Goal: Task Accomplishment & Management: Manage account settings

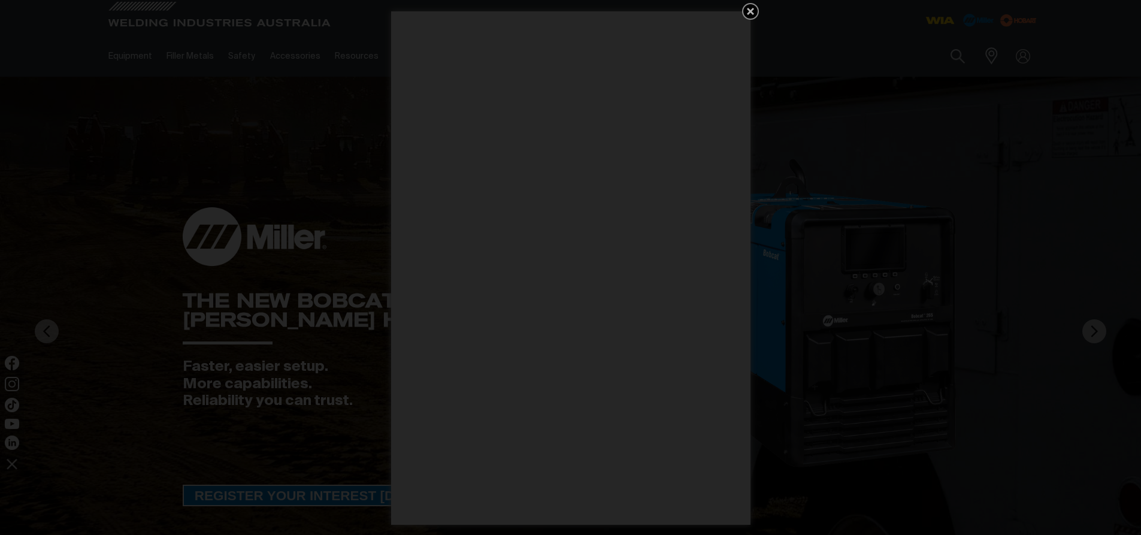
click at [750, 10] on icon "Get 5 WIA Welding Guides Free!" at bounding box center [750, 11] width 7 height 7
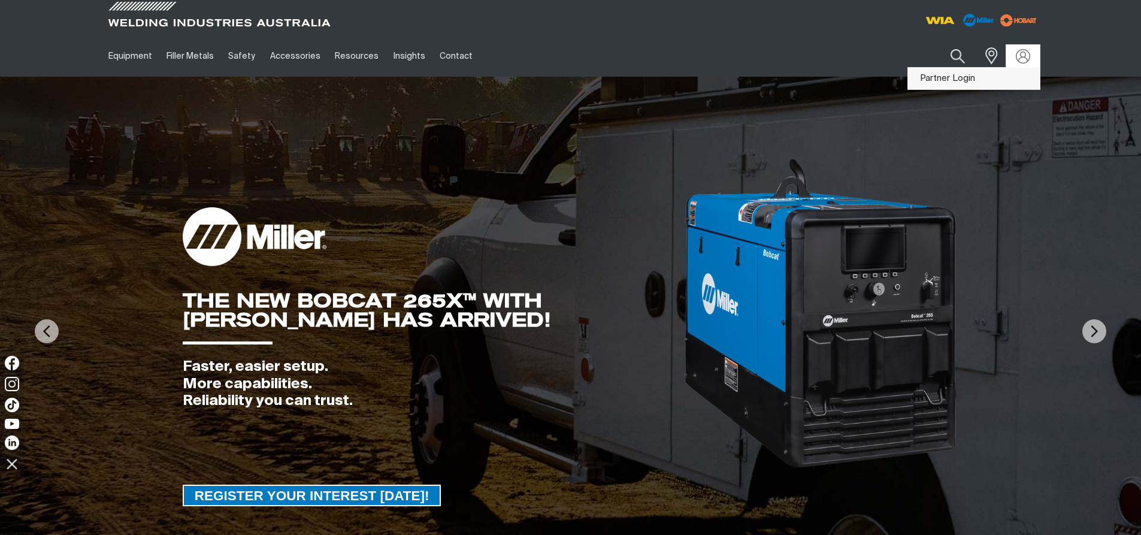
click at [949, 78] on link "Partner Login" at bounding box center [974, 79] width 132 height 22
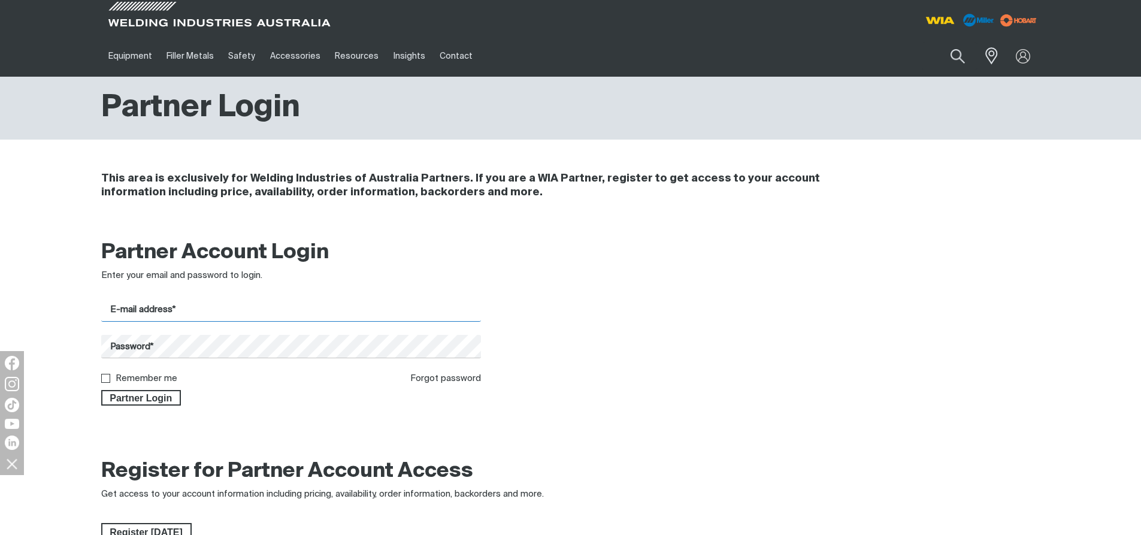
type input "[EMAIL_ADDRESS][DOMAIN_NAME]"
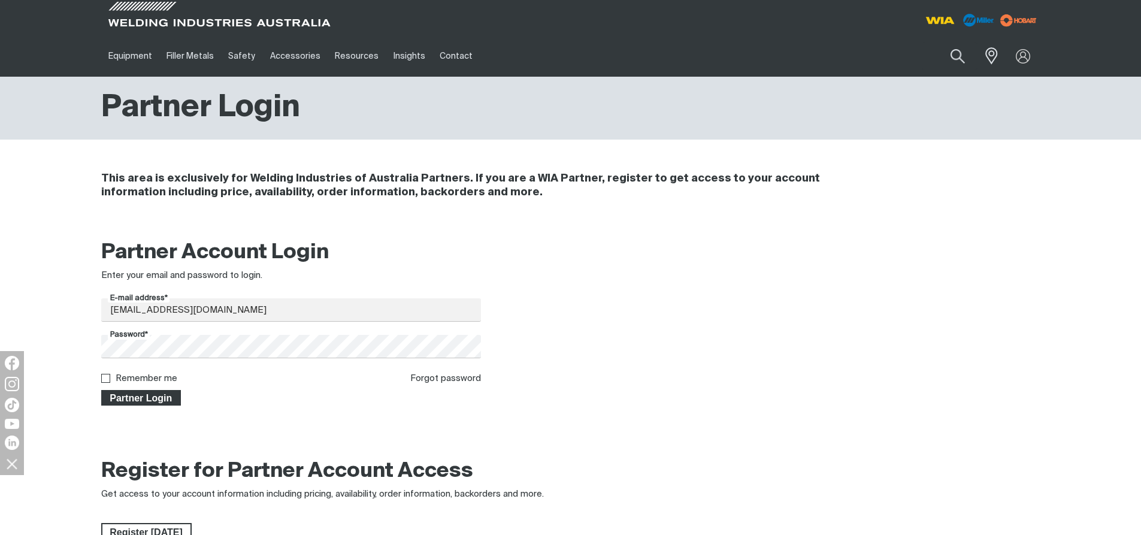
click at [156, 397] on span "Partner Login" at bounding box center [141, 398] width 78 height 16
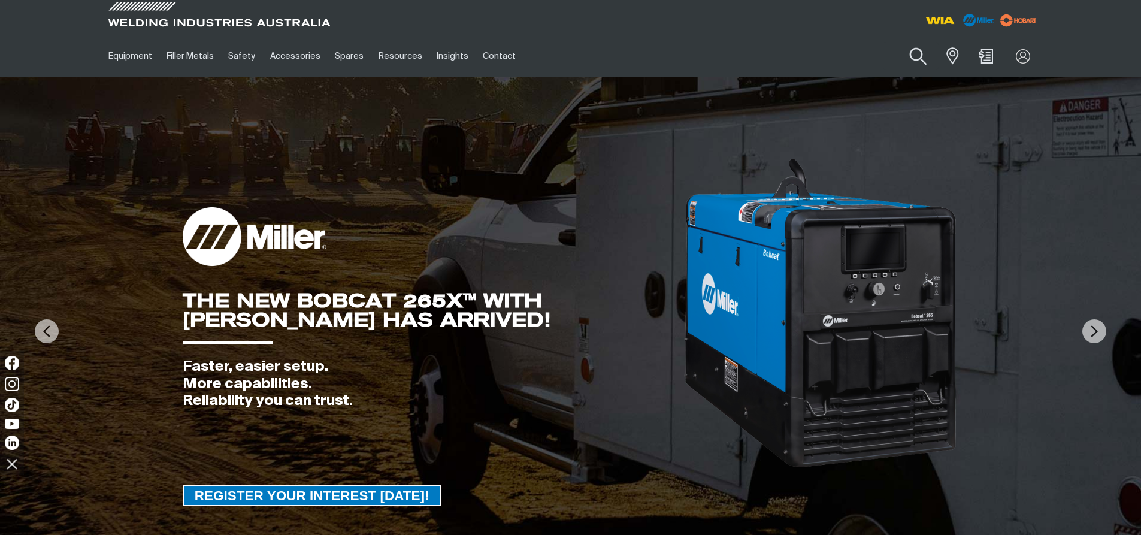
click at [916, 56] on button "Search products" at bounding box center [918, 57] width 49 height 34
click at [767, 53] on input "Search" at bounding box center [845, 56] width 184 height 27
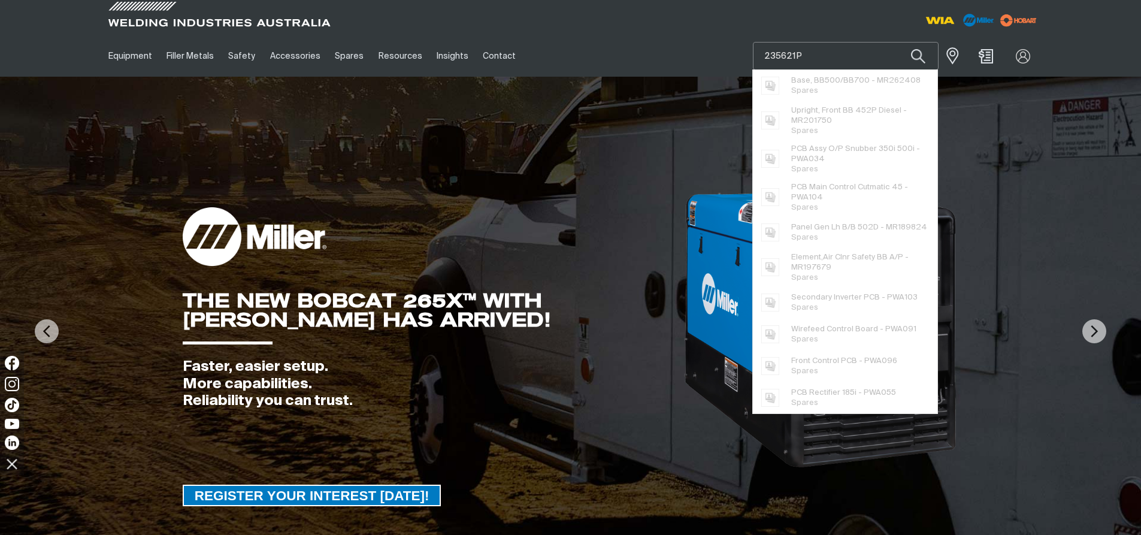
type input "235621P"
click at [898, 42] on button "Search products" at bounding box center [918, 56] width 41 height 28
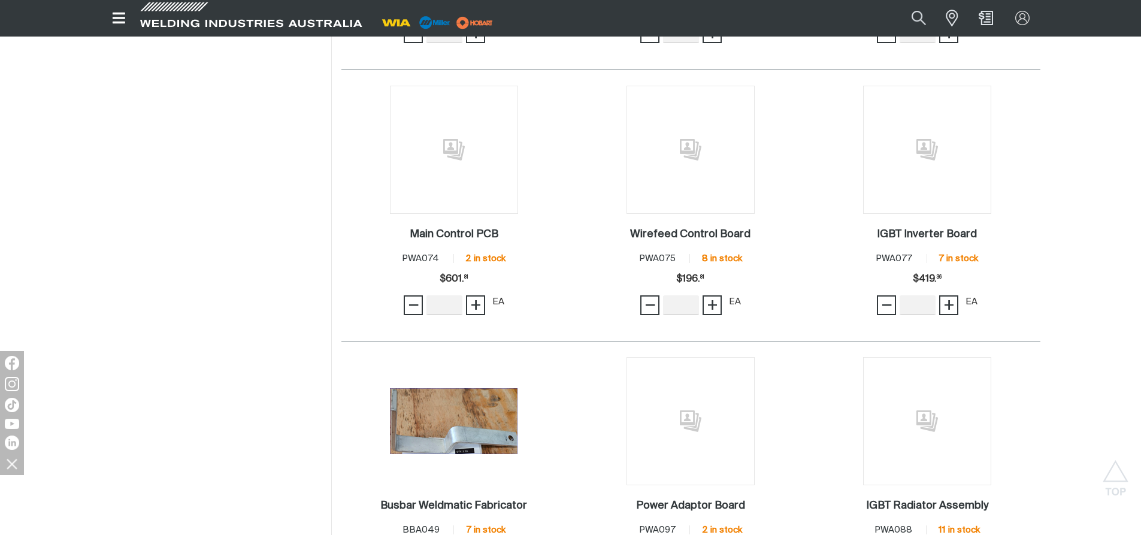
scroll to position [1318, 0]
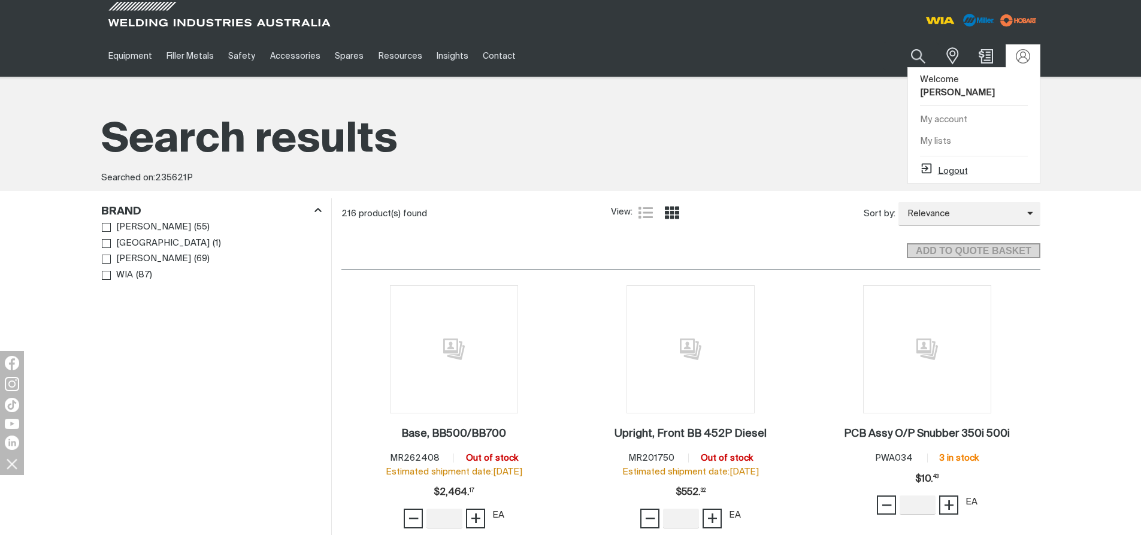
click at [946, 162] on button "Logout" at bounding box center [944, 169] width 48 height 14
